Goal: Task Accomplishment & Management: Use online tool/utility

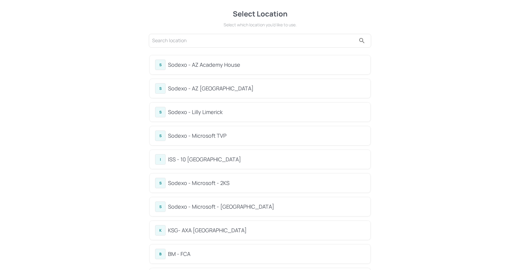
click at [234, 37] on input "text" at bounding box center [254, 41] width 204 height 10
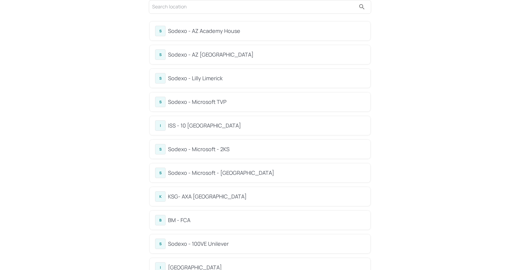
scroll to position [30, 0]
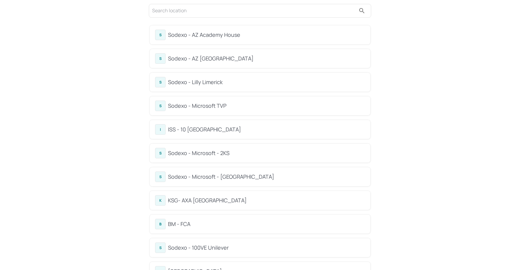
click at [190, 14] on div at bounding box center [260, 11] width 222 height 14
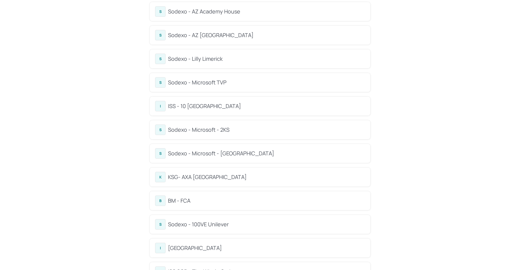
scroll to position [52, 0]
click at [216, 106] on div "ISS - 10 South Collonade" at bounding box center [266, 107] width 197 height 8
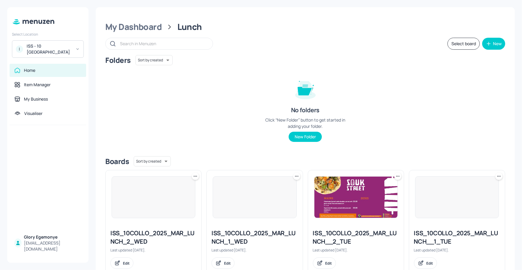
click at [192, 94] on div "Folders Sort by created id ​ No folders Click “New Folder” button to get starte…" at bounding box center [305, 103] width 400 height 96
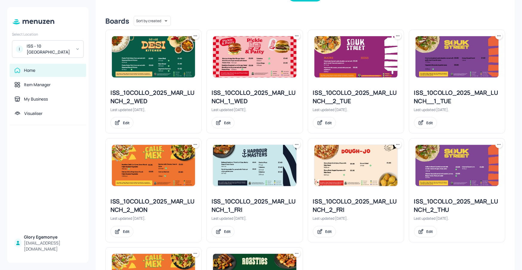
scroll to position [140, 0]
click at [79, 53] on div "I ISS - 10 South Collonade" at bounding box center [48, 48] width 72 height 17
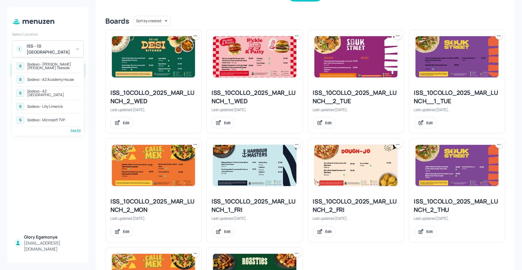
click at [54, 103] on div "S Sodexo - Lilly Limerick" at bounding box center [48, 106] width 66 height 11
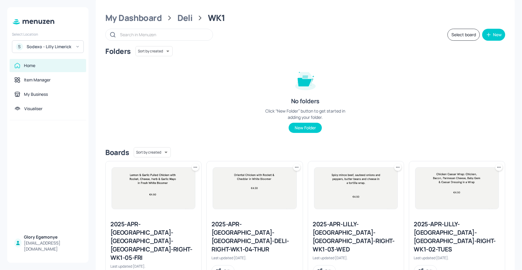
scroll to position [5, 0]
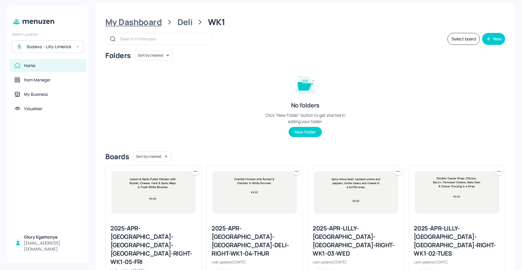
click at [143, 23] on div "My Dashboard" at bounding box center [133, 22] width 57 height 11
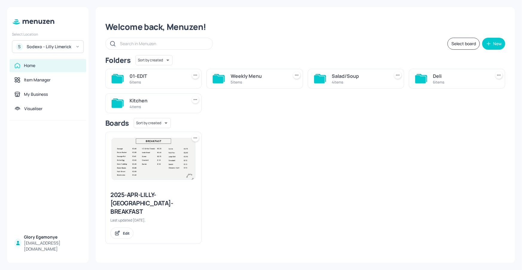
scroll to position [0, 0]
click at [321, 78] on icon at bounding box center [319, 79] width 11 height 8
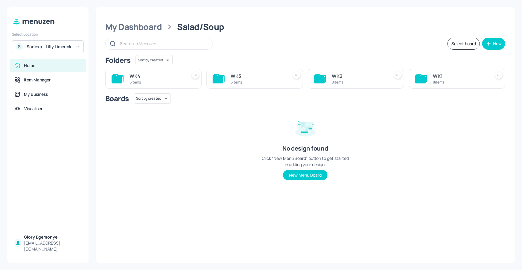
drag, startPoint x: 143, startPoint y: 26, endPoint x: 156, endPoint y: 35, distance: 15.3
click at [143, 26] on div "My Dashboard" at bounding box center [133, 27] width 57 height 11
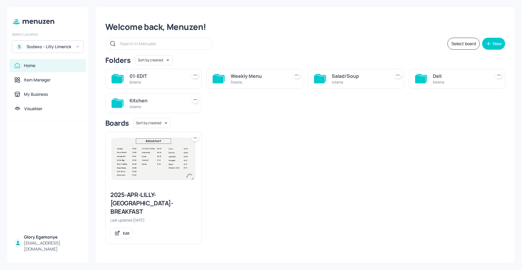
click at [416, 76] on icon at bounding box center [420, 79] width 11 height 8
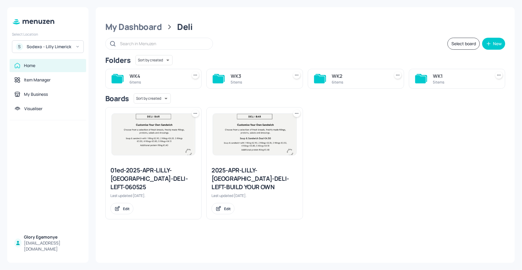
click at [421, 79] on icon at bounding box center [420, 79] width 11 height 8
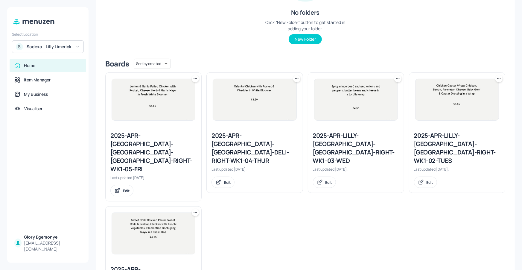
scroll to position [126, 0]
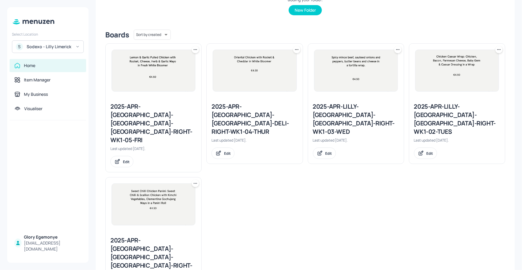
click at [358, 109] on div "2025-APR-LILLY-LIMERICK-DELI-RIGHT-WK1-03-WED" at bounding box center [356, 118] width 86 height 33
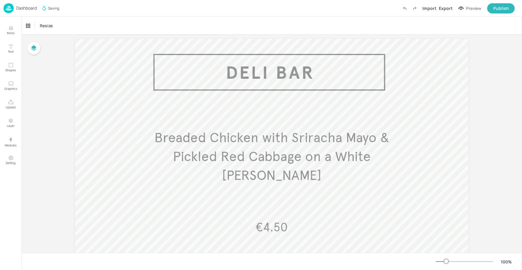
scroll to position [48, 0]
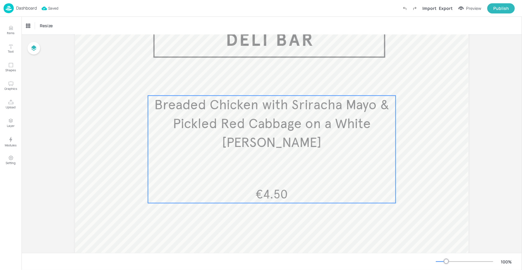
click at [287, 140] on span "Breaded Chicken with Sriracha Mayo & Pickled Red Cabbage on a White Bloomer" at bounding box center [271, 124] width 235 height 54
click at [265, 83] on icon "Edit Item" at bounding box center [267, 85] width 5 height 5
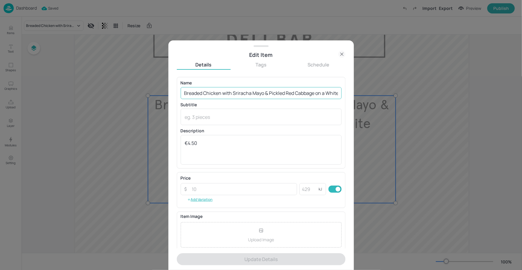
click at [184, 92] on input "Breaded Chicken with Sriracha Mayo & Pickled Red Cabbage on a White Bloomer" at bounding box center [261, 93] width 161 height 12
drag, startPoint x: 184, startPoint y: 92, endPoint x: 338, endPoint y: 93, distance: 154.0
click at [338, 93] on input "Breaded Chicken with Sriracha Mayo & Pickled Red Cabbage on a White Bloomer" at bounding box center [261, 93] width 161 height 12
paste input "Korean Pork & Mushroom Sandwich. Korean Pork & Mushroom with Crunchy Peanut Ses…"
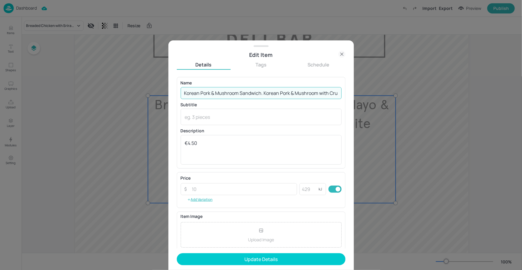
drag, startPoint x: 258, startPoint y: 94, endPoint x: 163, endPoint y: 93, distance: 94.5
click at [163, 93] on div "Edit Item Details Tags Schedule Name Korean Pork & Mushroom Sandwich. Korean Po…" at bounding box center [261, 135] width 522 height 270
drag, startPoint x: 228, startPoint y: 95, endPoint x: 242, endPoint y: 95, distance: 14.1
click at [228, 95] on input "Korean Pork & Mushroom Sandwich. Korean Pork & Mushroom with Crunchy Peanut Ses…" at bounding box center [261, 93] width 161 height 12
drag, startPoint x: 253, startPoint y: 94, endPoint x: 272, endPoint y: 94, distance: 19.4
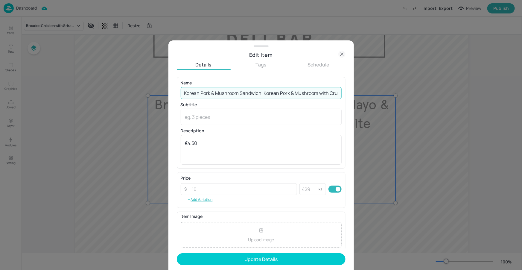
click at [272, 94] on input "Korean Pork & Mushroom Sandwich. Korean Pork & Mushroom with Crunchy Peanut Ses…" at bounding box center [261, 93] width 161 height 12
click at [269, 95] on input "Korean Pork & Mushroom Sandwich. Korean Pork & Mushroom with Crunchy Peanut Ses…" at bounding box center [261, 93] width 161 height 12
click at [262, 94] on input "Korean Pork & Mushroom Sandwich. Korean Pork & Mushroom with Crunchy Peanut Ses…" at bounding box center [261, 93] width 161 height 12
drag, startPoint x: 306, startPoint y: 93, endPoint x: 330, endPoint y: 92, distance: 24.2
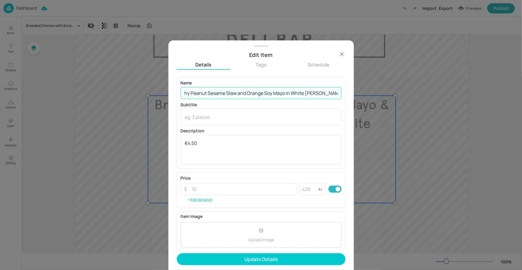
click at [330, 92] on input "Korean Pork & Mushroom Sandwich: Korean Pork & Mushroom with Crunchy Peanut Ses…" at bounding box center [261, 93] width 161 height 12
click at [247, 90] on input "Korean Pork & Mushroom Sandwich: Korean Pork & Mushroom with Crunchy Peanut Ses…" at bounding box center [261, 93] width 161 height 12
click at [245, 92] on input "Korean Pork & Mushroom Sandwich: Korean Pork & Mushroom with Crunchy Peanut Ses…" at bounding box center [261, 93] width 161 height 12
type input "Korean Pork & Mushroom Sandwich: Korean Pork & Mushroom with Crunchy Peanut Ses…"
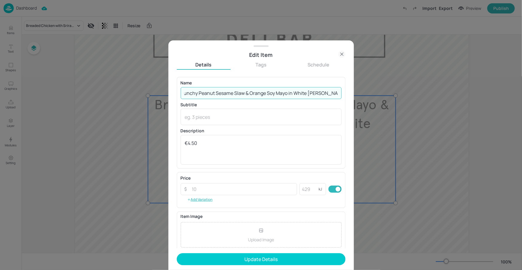
scroll to position [0, 154]
drag, startPoint x: 272, startPoint y: 94, endPoint x: 335, endPoint y: 96, distance: 62.8
click at [336, 99] on input "Korean Pork & Mushroom Sandwich: Korean Pork & Mushroom with Crunchy Peanut Ses…" at bounding box center [261, 93] width 161 height 12
click at [326, 92] on input "Korean Pork & Mushroom Sandwich: Korean Pork & Mushroom with Crunchy Peanut Ses…" at bounding box center [261, 93] width 161 height 12
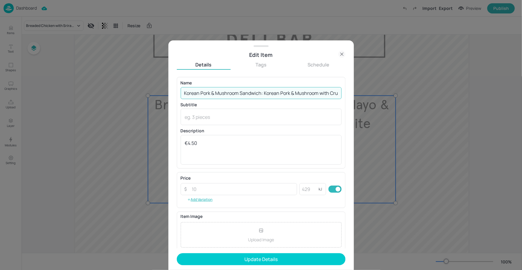
drag, startPoint x: 317, startPoint y: 94, endPoint x: 196, endPoint y: 93, distance: 122.0
click at [157, 92] on div "Edit Item Details Tags Schedule Name Korean Pork & Mushroom Sandwich: Korean Po…" at bounding box center [261, 135] width 522 height 270
click at [211, 94] on input "Korean Pork & Mushroom Sandwich: Korean Pork & Mushroom with Crunchy Peanut Ses…" at bounding box center [261, 93] width 161 height 12
